Goal: Transaction & Acquisition: Purchase product/service

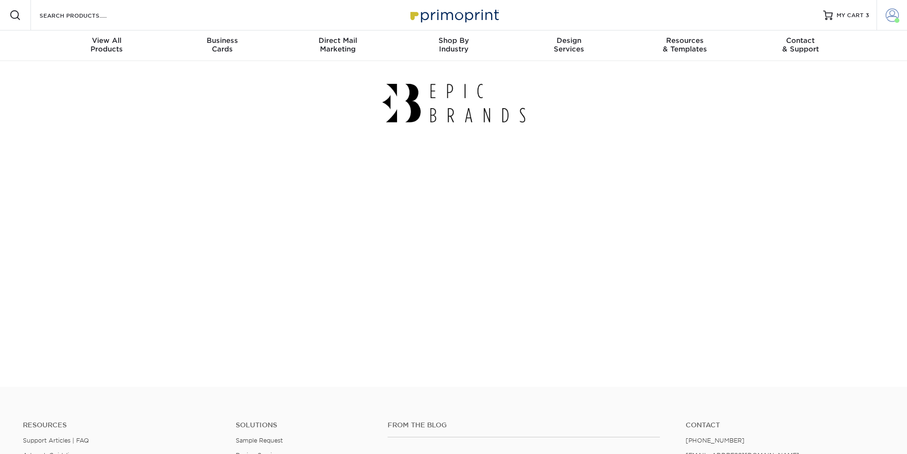
click at [891, 16] on span at bounding box center [892, 15] width 13 height 13
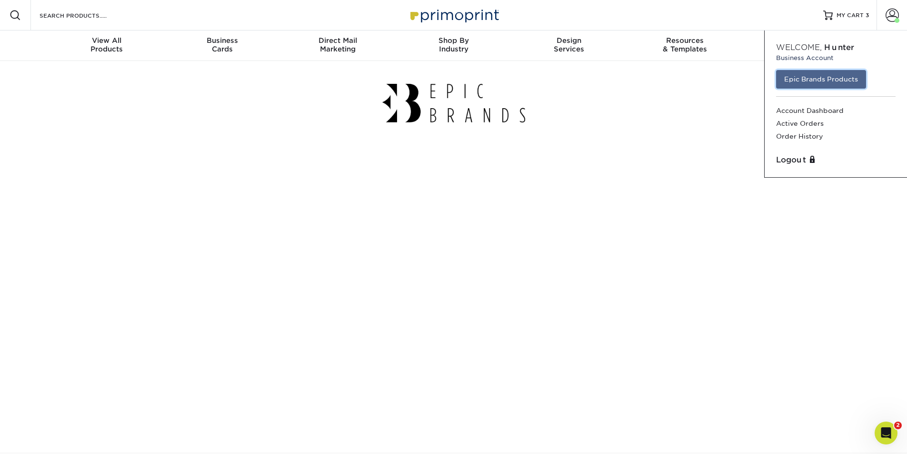
click at [819, 79] on link "Epic Brands Products" at bounding box center [821, 79] width 90 height 18
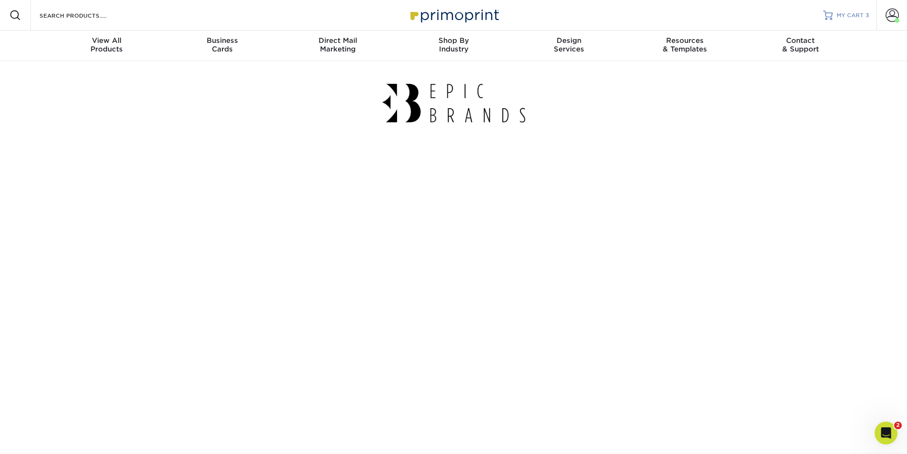
click at [838, 19] on span "MY CART" at bounding box center [850, 15] width 27 height 8
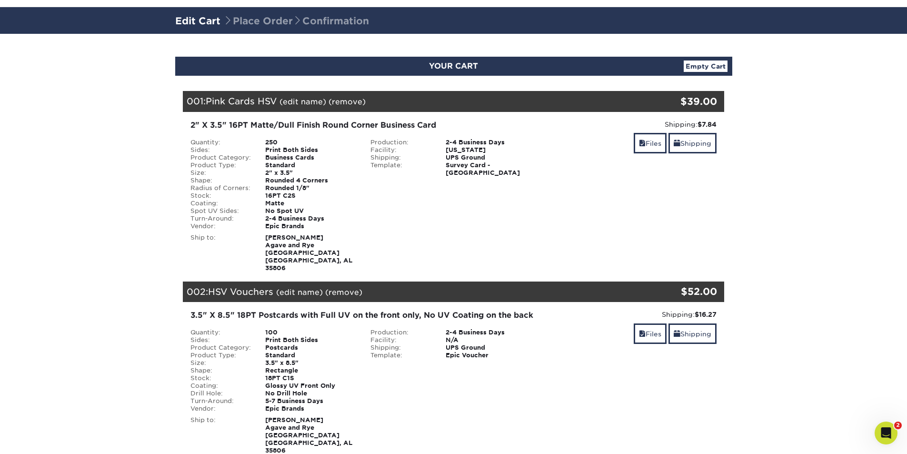
scroll to position [48, 0]
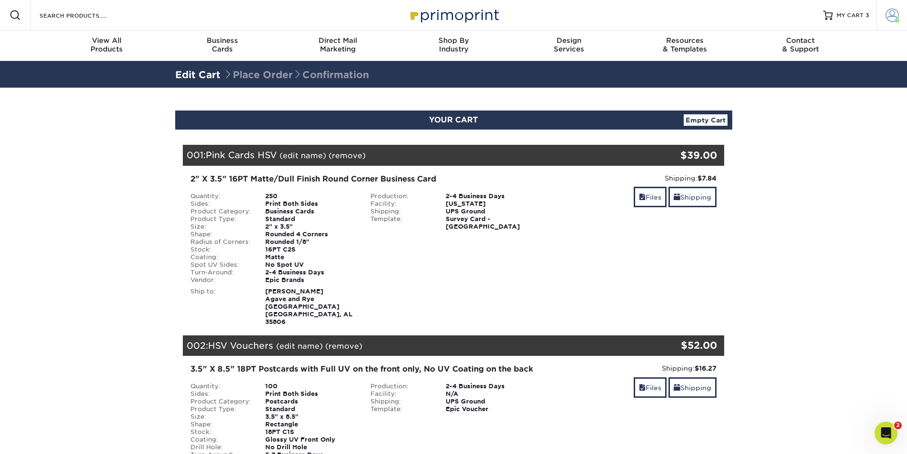
click at [893, 14] on span at bounding box center [892, 15] width 13 height 13
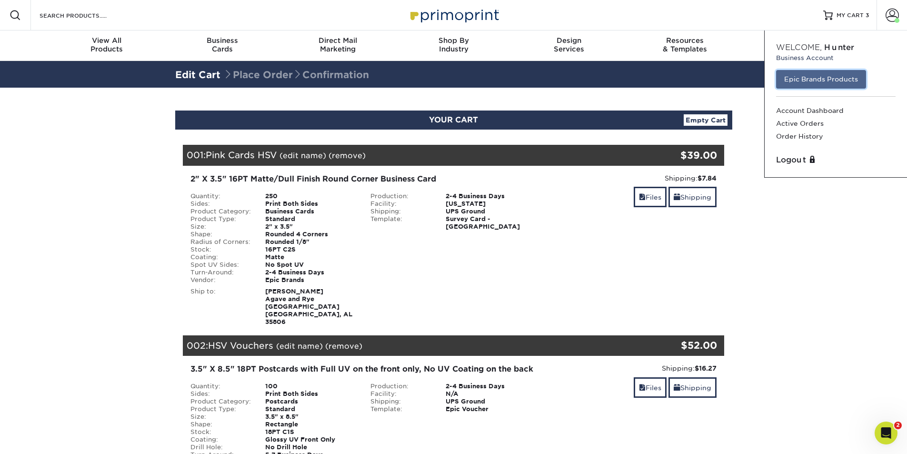
click at [839, 78] on link "Epic Brands Products" at bounding box center [821, 79] width 90 height 18
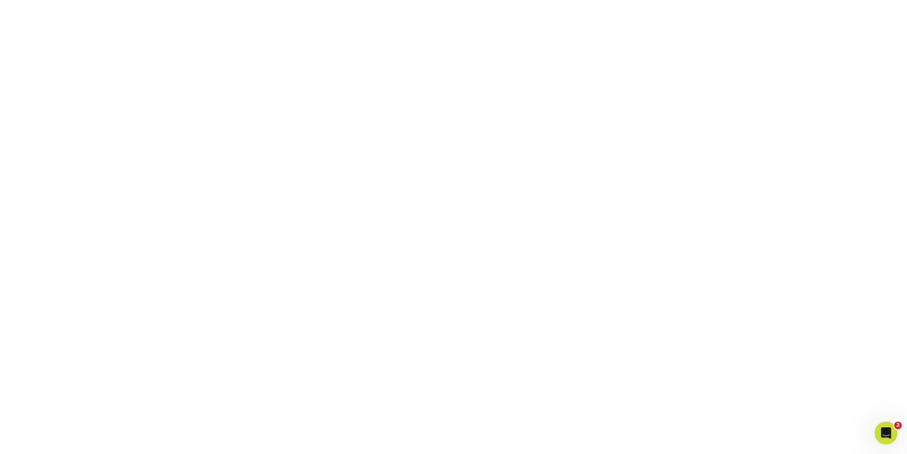
scroll to position [145, 0]
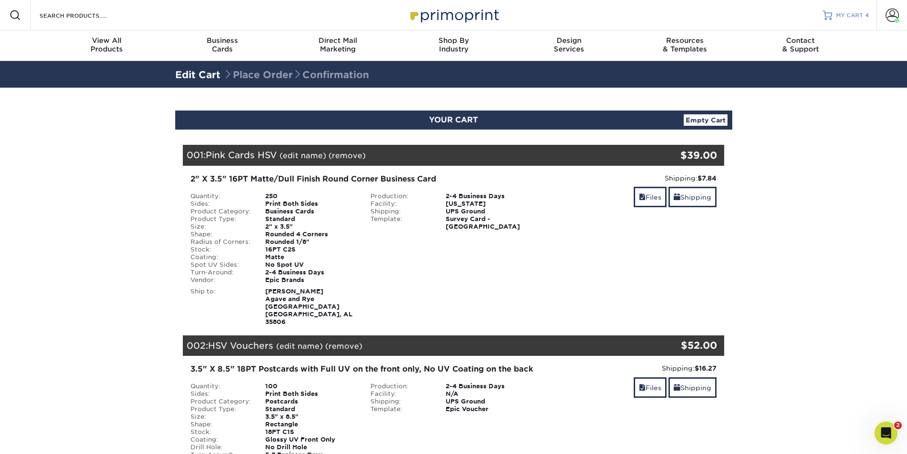
click at [865, 16] on span "4" at bounding box center [867, 15] width 4 height 7
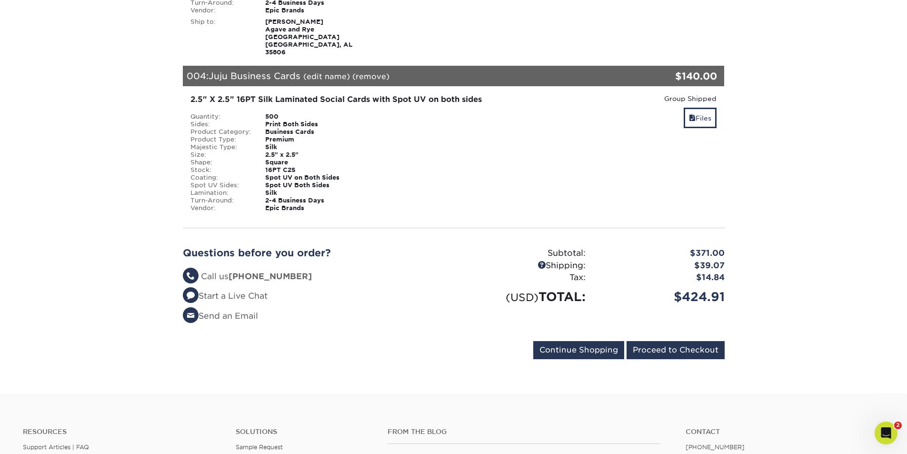
scroll to position [714, 0]
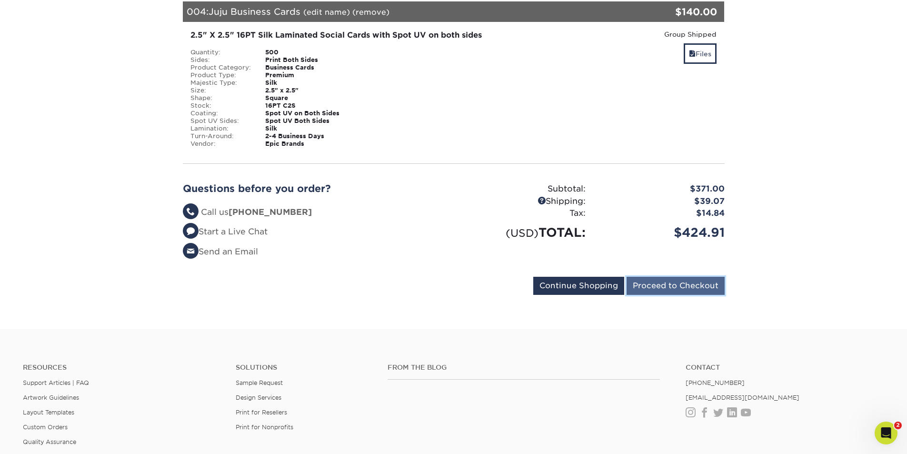
click at [689, 295] on input "Proceed to Checkout" at bounding box center [676, 286] width 98 height 18
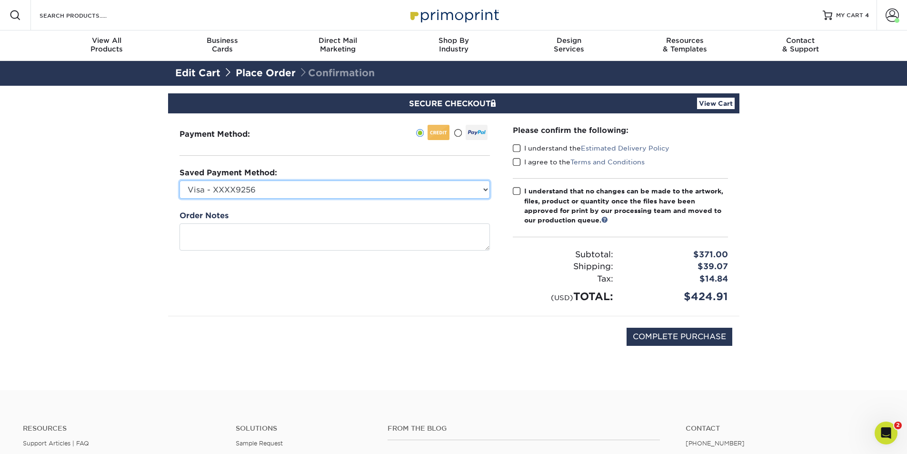
click at [251, 194] on select "Visa - XXXX9256 Visa - XXXX1803 Visa - XXXX2744 New Credit Card" at bounding box center [334, 189] width 310 height 18
select select
click at [179, 180] on select "Visa - XXXX9256 Visa - XXXX1803 Visa - XXXX2744 New Credit Card" at bounding box center [334, 189] width 310 height 18
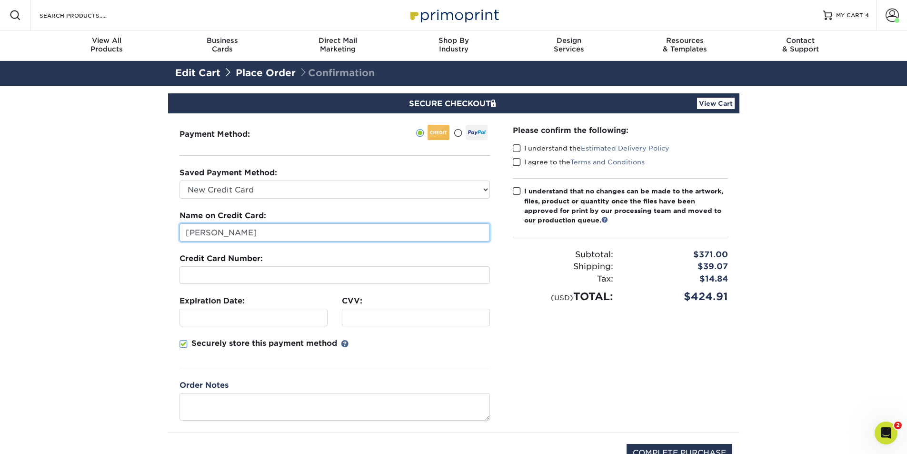
click at [259, 233] on input "[PERSON_NAME]" at bounding box center [334, 232] width 310 height 18
drag, startPoint x: 259, startPoint y: 233, endPoint x: 180, endPoint y: 234, distance: 79.0
click at [181, 234] on input "[PERSON_NAME]" at bounding box center [334, 232] width 310 height 18
type input "Joel Cabrera Herrera"
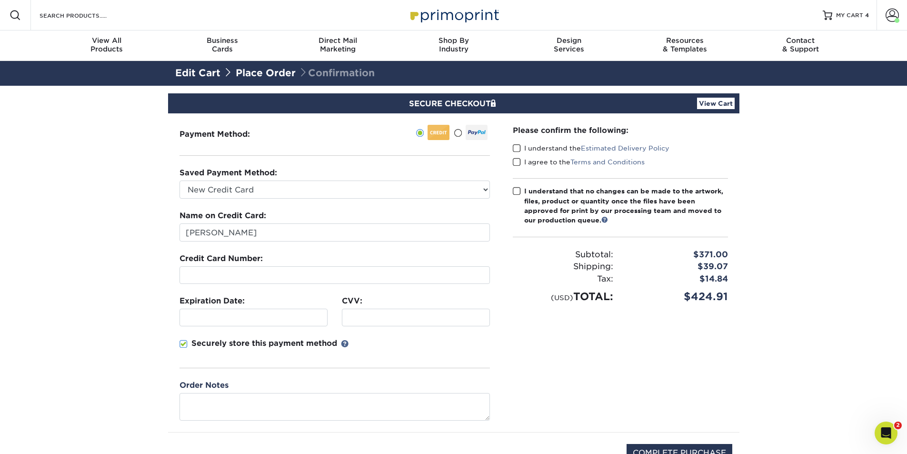
click at [246, 269] on div at bounding box center [334, 275] width 310 height 18
click at [517, 150] on span at bounding box center [517, 148] width 8 height 9
click at [0, 0] on input "I understand the Estimated Delivery Policy" at bounding box center [0, 0] width 0 height 0
click at [518, 162] on span at bounding box center [517, 162] width 8 height 9
click at [0, 0] on input "I agree to the Terms and Conditions" at bounding box center [0, 0] width 0 height 0
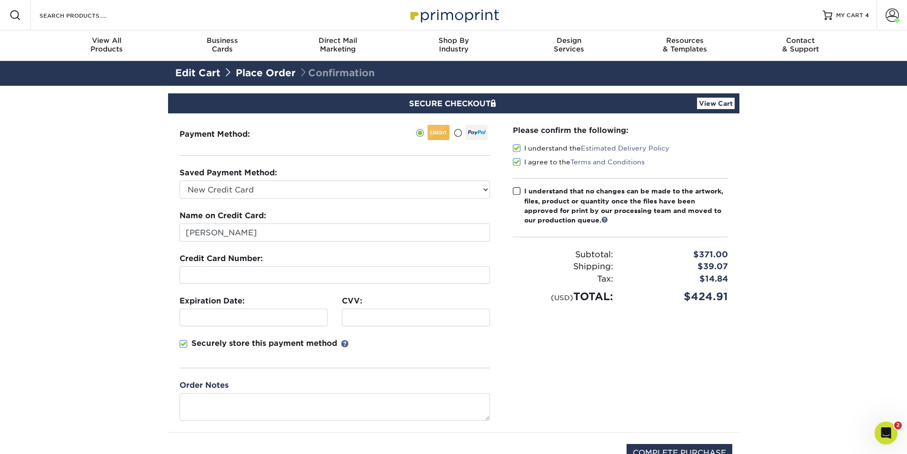
click at [518, 193] on span at bounding box center [517, 191] width 8 height 9
click at [0, 0] on input "I understand that no changes can be made to the artwork, files, product or quan…" at bounding box center [0, 0] width 0 height 0
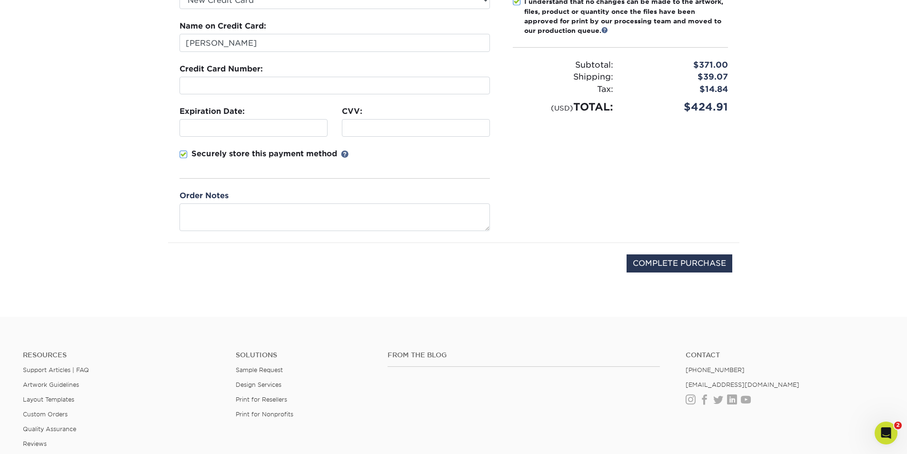
scroll to position [238, 0]
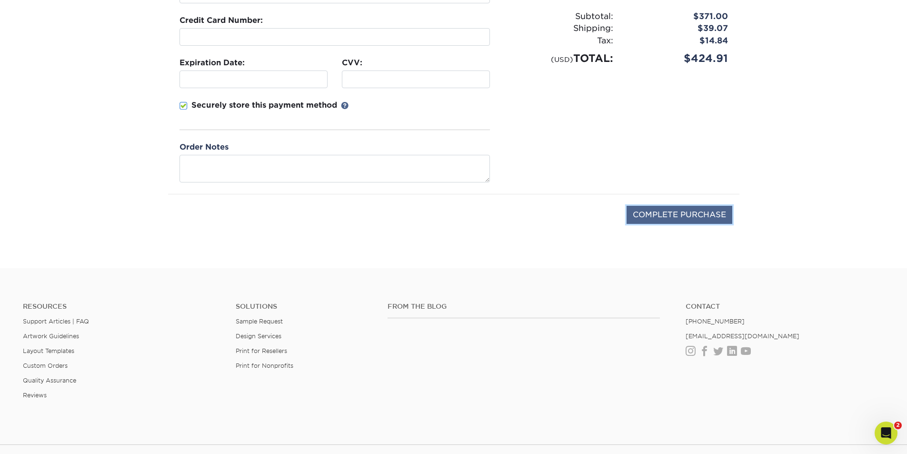
click at [669, 216] on input "COMPLETE PURCHASE" at bounding box center [680, 215] width 106 height 18
type input "PROCESSING, PLEASE WAIT..."
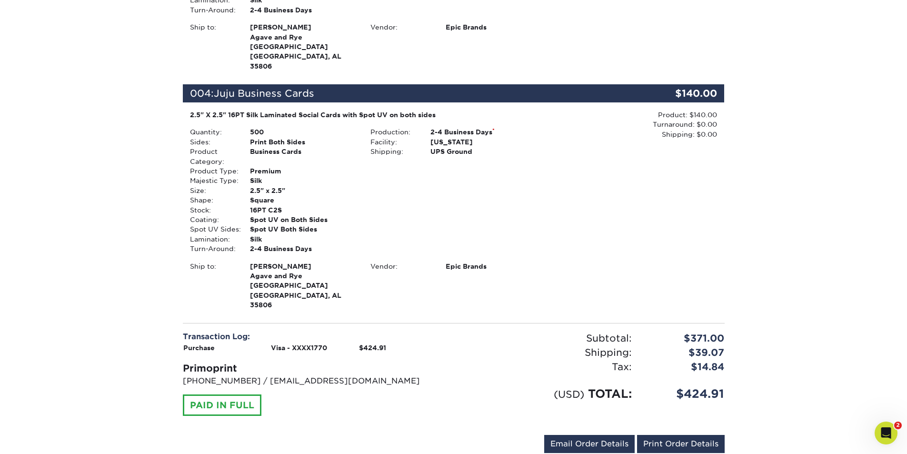
scroll to position [857, 0]
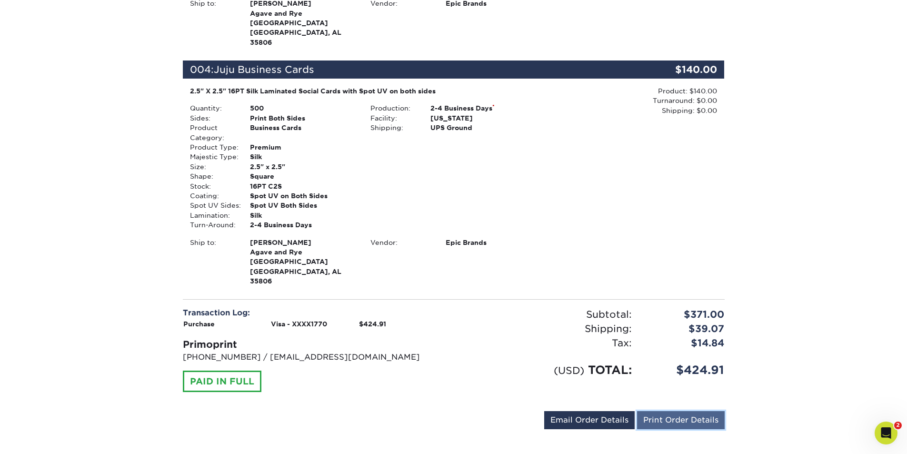
click at [695, 411] on link "Print Order Details" at bounding box center [681, 420] width 88 height 18
